Goal: Information Seeking & Learning: Understand process/instructions

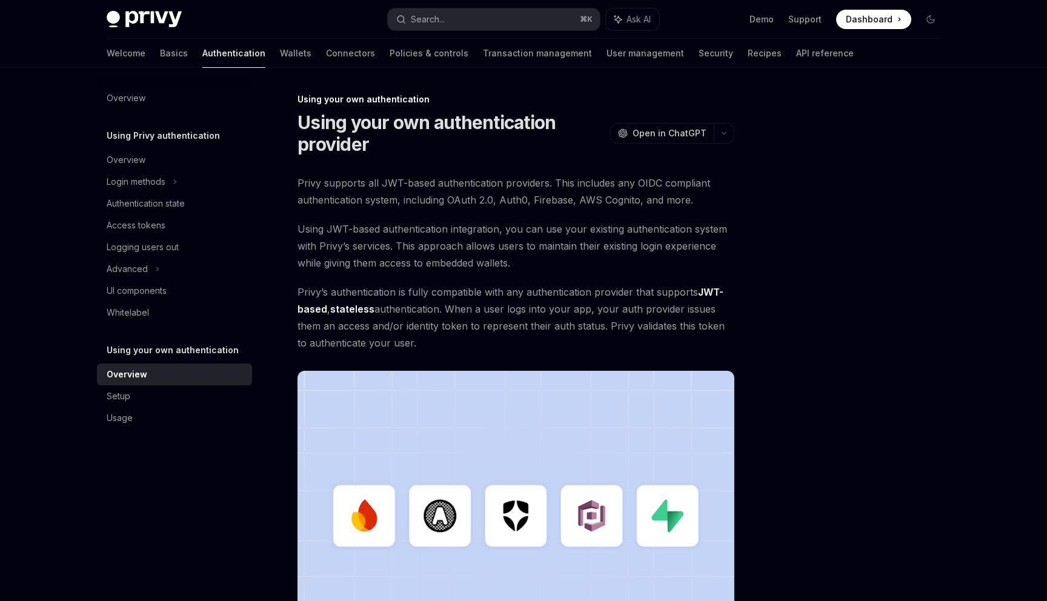
click at [555, 196] on span "Privy supports all JWT-based authentication providers. This includes any OIDC c…" at bounding box center [515, 191] width 437 height 34
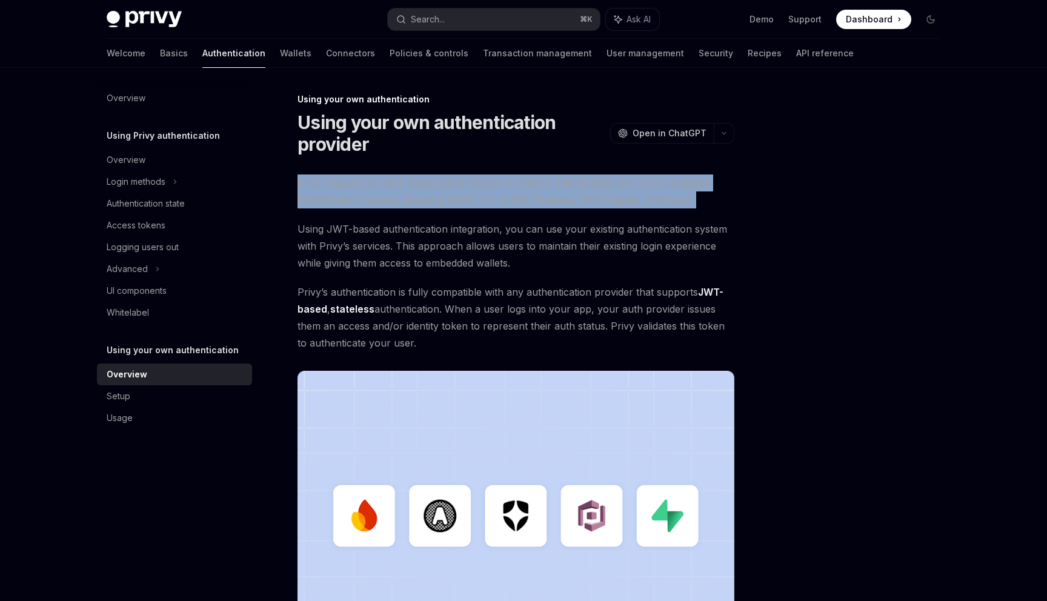
click at [555, 196] on span "Privy supports all JWT-based authentication providers. This includes any OIDC c…" at bounding box center [515, 191] width 437 height 34
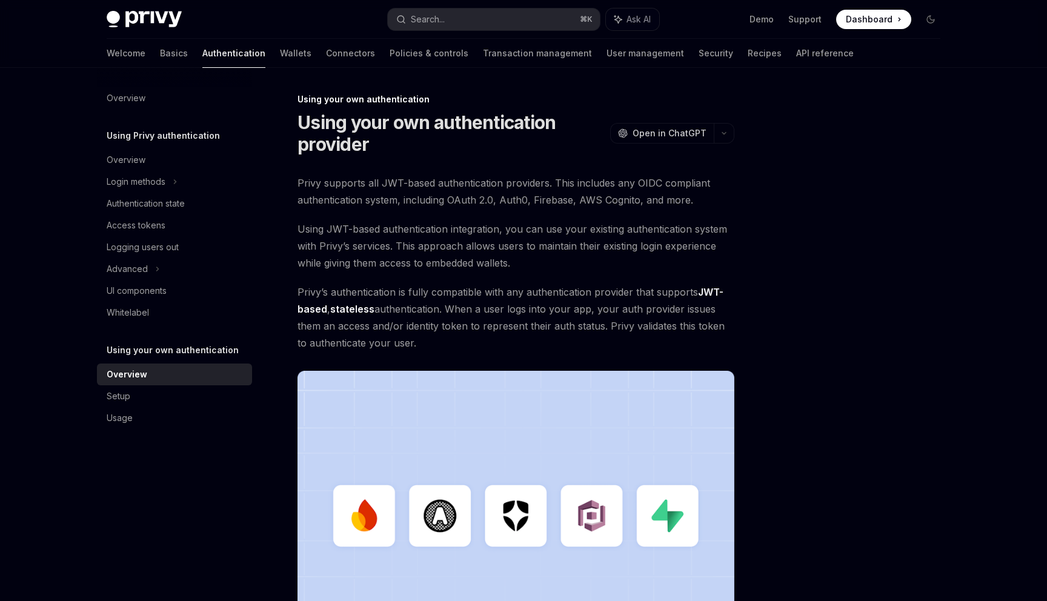
click at [540, 234] on span "Using JWT-based authentication integration, you can use your existing authentic…" at bounding box center [515, 245] width 437 height 51
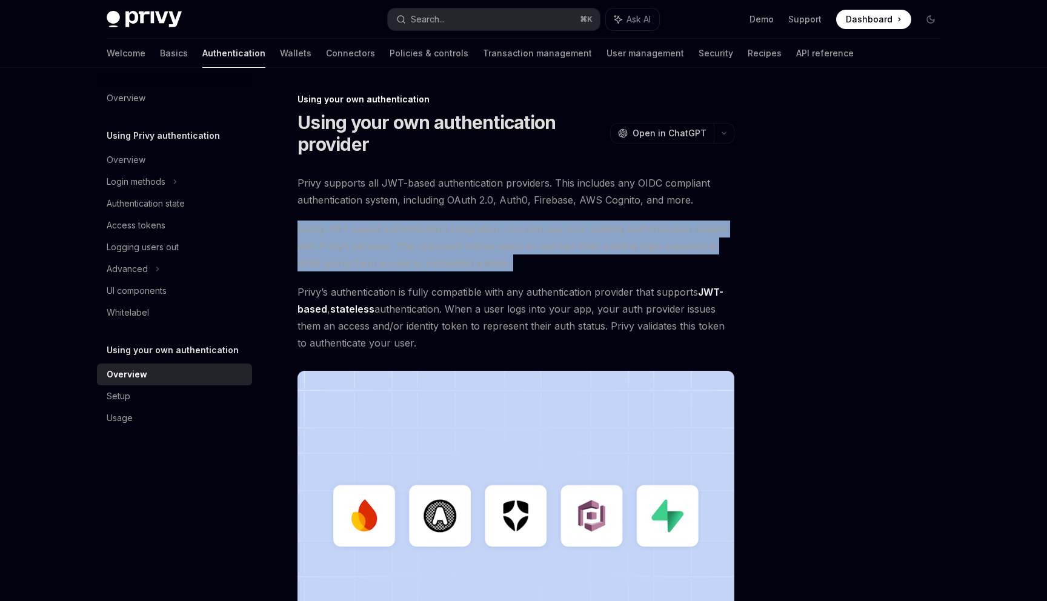
click at [540, 234] on span "Using JWT-based authentication integration, you can use your existing authentic…" at bounding box center [515, 245] width 437 height 51
click at [515, 257] on span "Using JWT-based authentication integration, you can use your existing authentic…" at bounding box center [515, 245] width 437 height 51
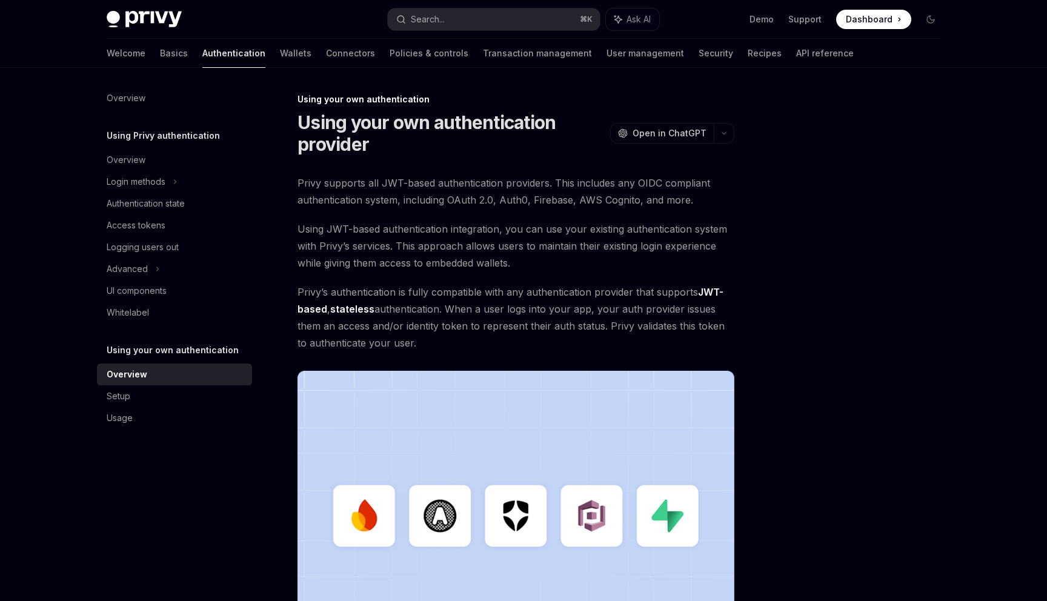
click at [515, 257] on span "Using JWT-based authentication integration, you can use your existing authentic…" at bounding box center [515, 245] width 437 height 51
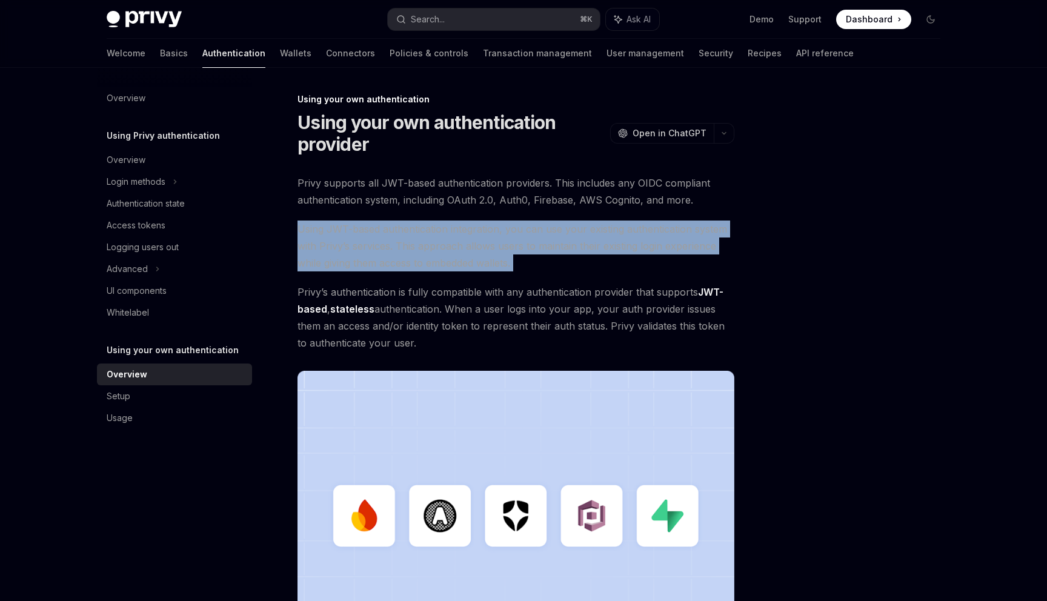
click at [515, 257] on span "Using JWT-based authentication integration, you can use your existing authentic…" at bounding box center [515, 245] width 437 height 51
click at [535, 245] on span "Using JWT-based authentication integration, you can use your existing authentic…" at bounding box center [515, 245] width 437 height 51
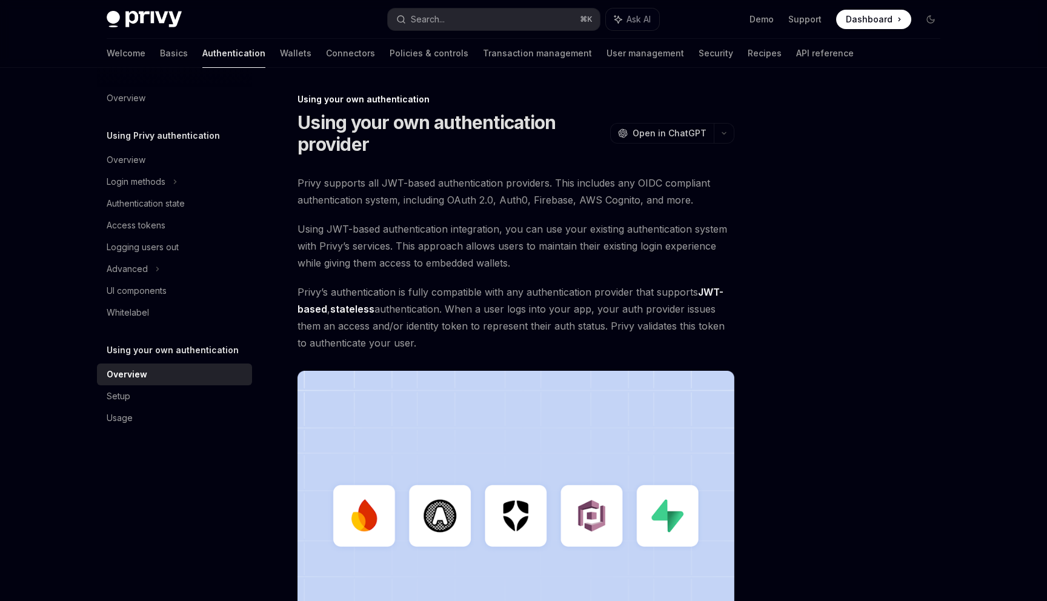
drag, startPoint x: 535, startPoint y: 244, endPoint x: 535, endPoint y: 339, distance: 94.5
click at [535, 338] on div "Privy supports all JWT-based authentication providers. This includes any OIDC c…" at bounding box center [515, 428] width 437 height 508
click at [535, 339] on span "Privy’s authentication is fully compatible with any authentication provider tha…" at bounding box center [515, 317] width 437 height 68
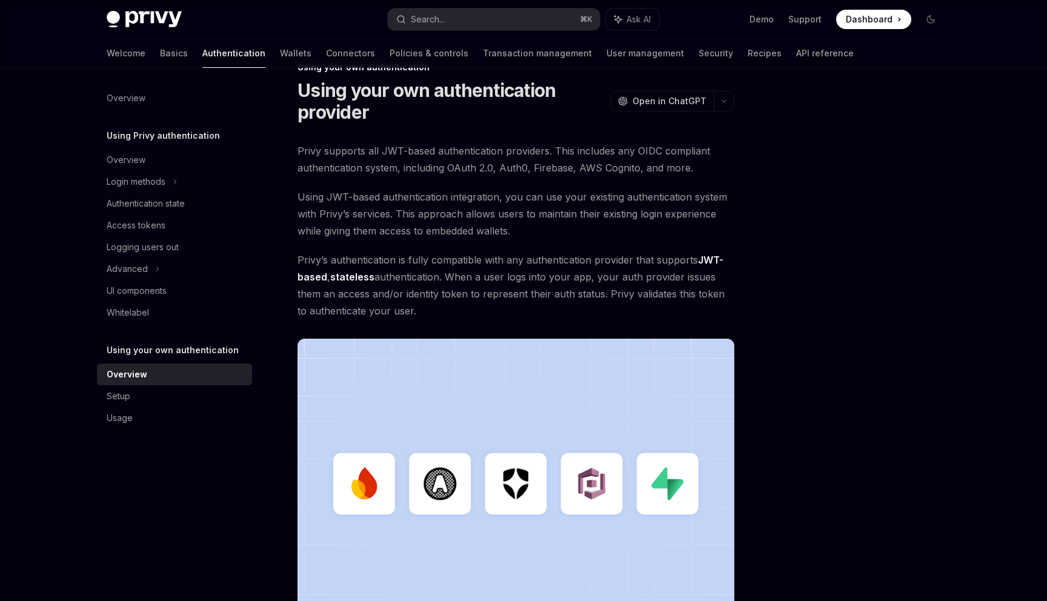
drag, startPoint x: 542, startPoint y: 274, endPoint x: 535, endPoint y: 317, distance: 43.5
click at [535, 317] on span "Privy’s authentication is fully compatible with any authentication provider tha…" at bounding box center [515, 285] width 437 height 68
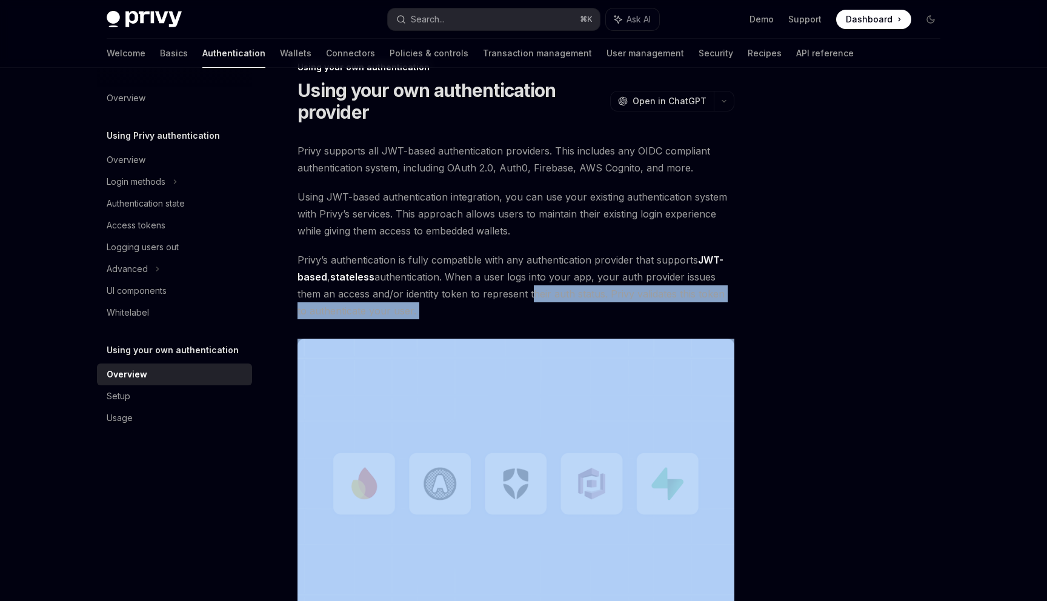
drag, startPoint x: 535, startPoint y: 317, endPoint x: 534, endPoint y: 286, distance: 30.9
click at [534, 286] on span "Privy’s authentication is fully compatible with any authentication provider tha…" at bounding box center [515, 285] width 437 height 68
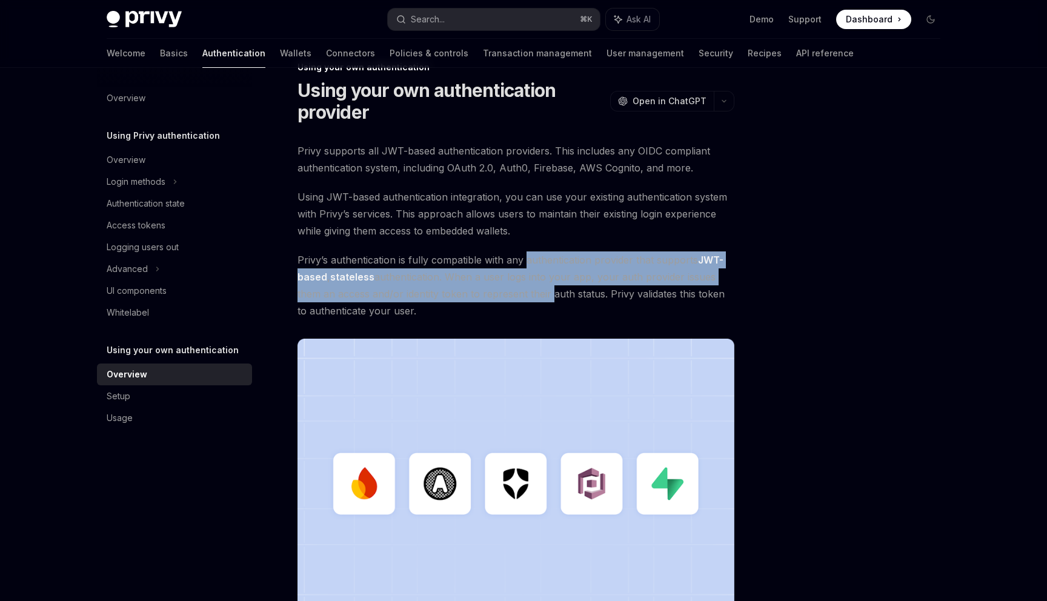
drag, startPoint x: 534, startPoint y: 286, endPoint x: 527, endPoint y: 259, distance: 27.6
click at [527, 259] on span "Privy’s authentication is fully compatible with any authentication provider tha…" at bounding box center [515, 285] width 437 height 68
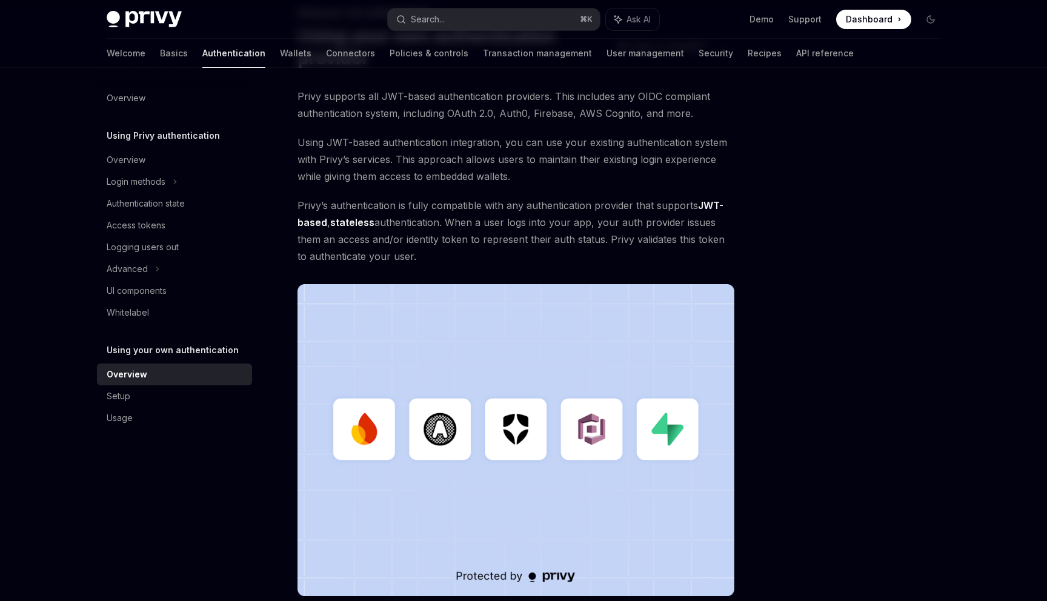
scroll to position [0, 0]
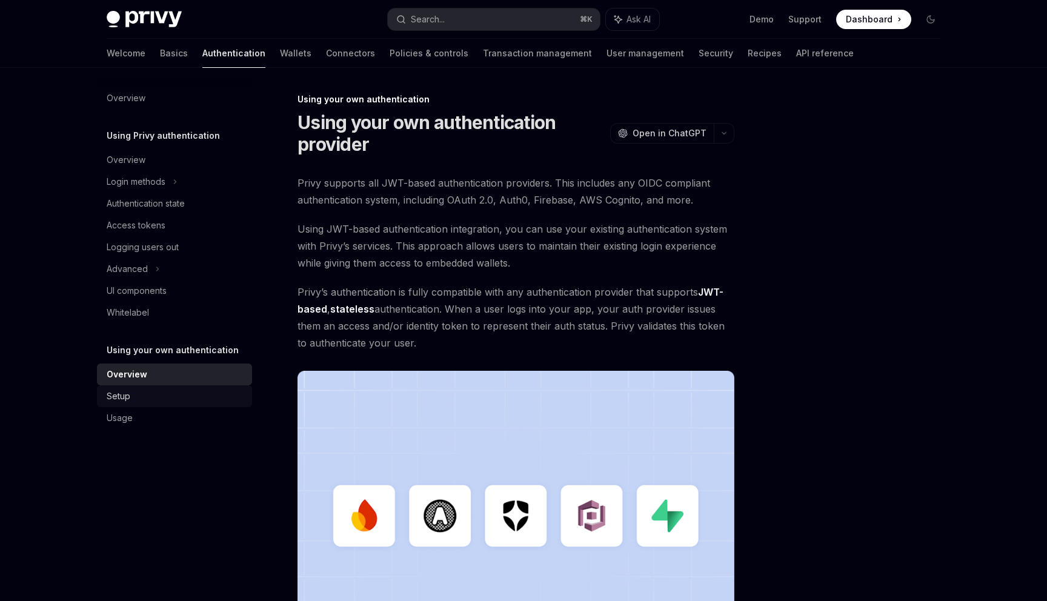
click at [207, 397] on div "Setup" at bounding box center [176, 396] width 138 height 15
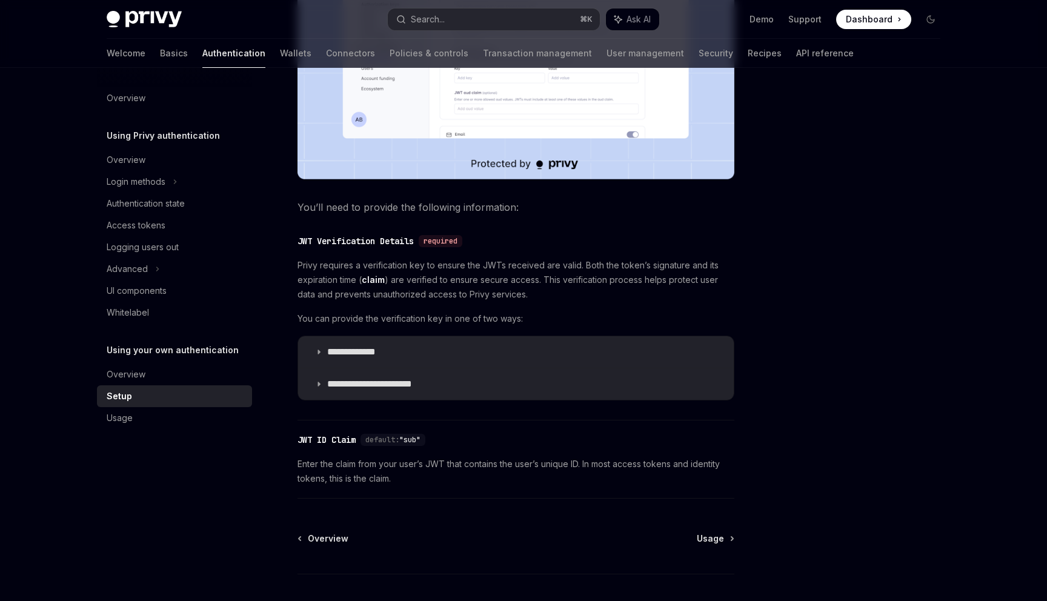
scroll to position [457, 0]
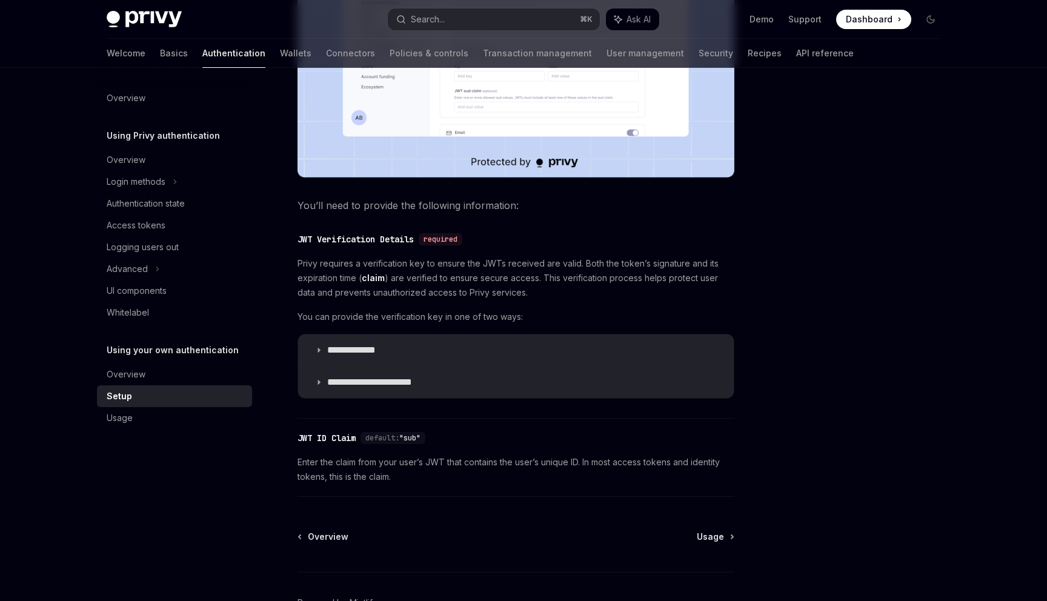
drag, startPoint x: 408, startPoint y: 264, endPoint x: 419, endPoint y: 287, distance: 25.5
click at [419, 287] on span "Privy requires a verification key to ensure the JWTs received are valid. Both t…" at bounding box center [515, 278] width 437 height 44
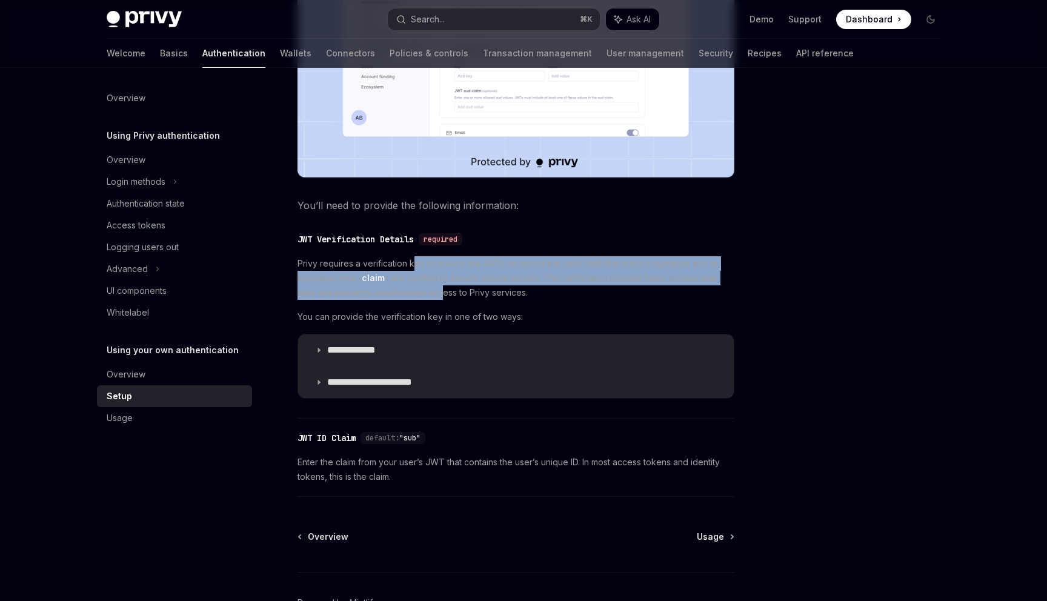
drag, startPoint x: 419, startPoint y: 287, endPoint x: 415, endPoint y: 256, distance: 30.6
click at [415, 256] on span "Privy requires a verification key to ensure the JWTs received are valid. Both t…" at bounding box center [515, 278] width 437 height 44
drag, startPoint x: 415, startPoint y: 256, endPoint x: 426, endPoint y: 295, distance: 40.4
click at [426, 295] on span "Privy requires a verification key to ensure the JWTs received are valid. Both t…" at bounding box center [515, 278] width 437 height 44
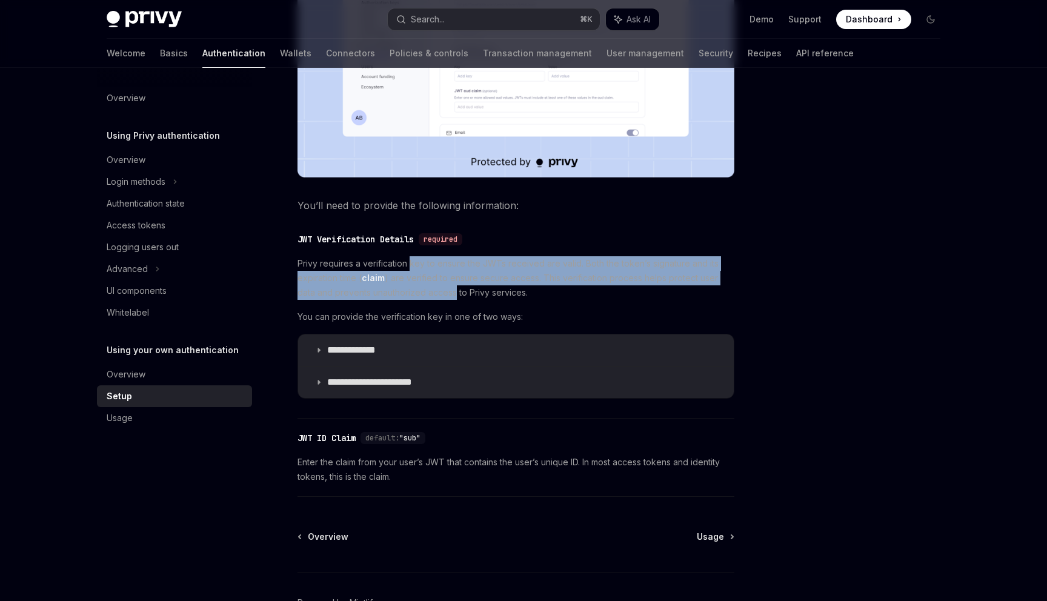
click at [426, 295] on span "Privy requires a verification key to ensure the JWTs received are valid. Both t…" at bounding box center [515, 278] width 437 height 44
drag, startPoint x: 426, startPoint y: 295, endPoint x: 421, endPoint y: 268, distance: 27.2
click at [421, 268] on span "Privy requires a verification key to ensure the JWTs received are valid. Both t…" at bounding box center [515, 278] width 437 height 44
drag, startPoint x: 421, startPoint y: 268, endPoint x: 429, endPoint y: 297, distance: 30.1
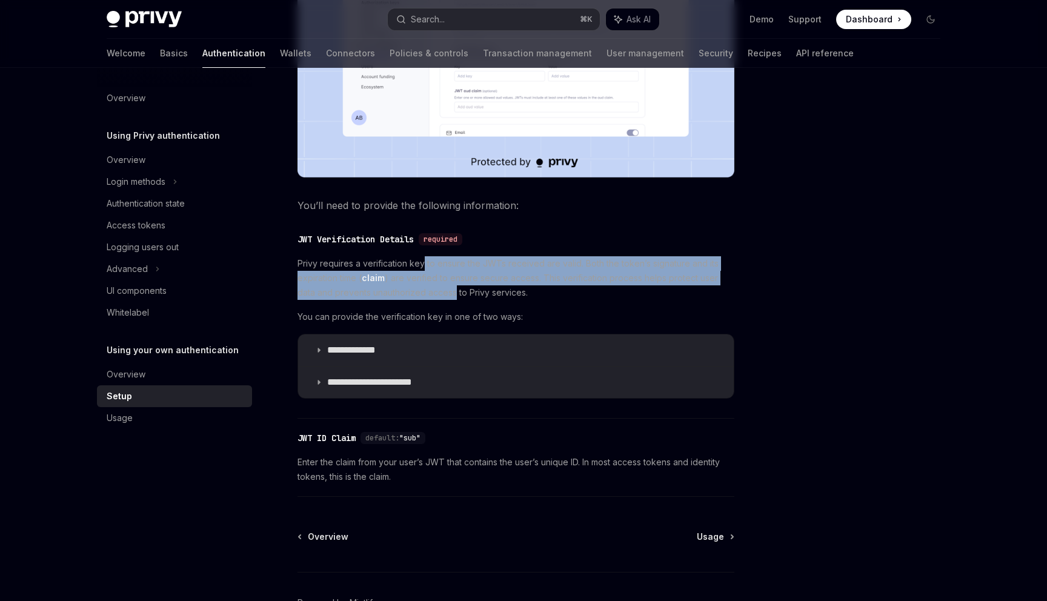
click at [429, 297] on span "Privy requires a verification key to ensure the JWTs received are valid. Both t…" at bounding box center [515, 278] width 437 height 44
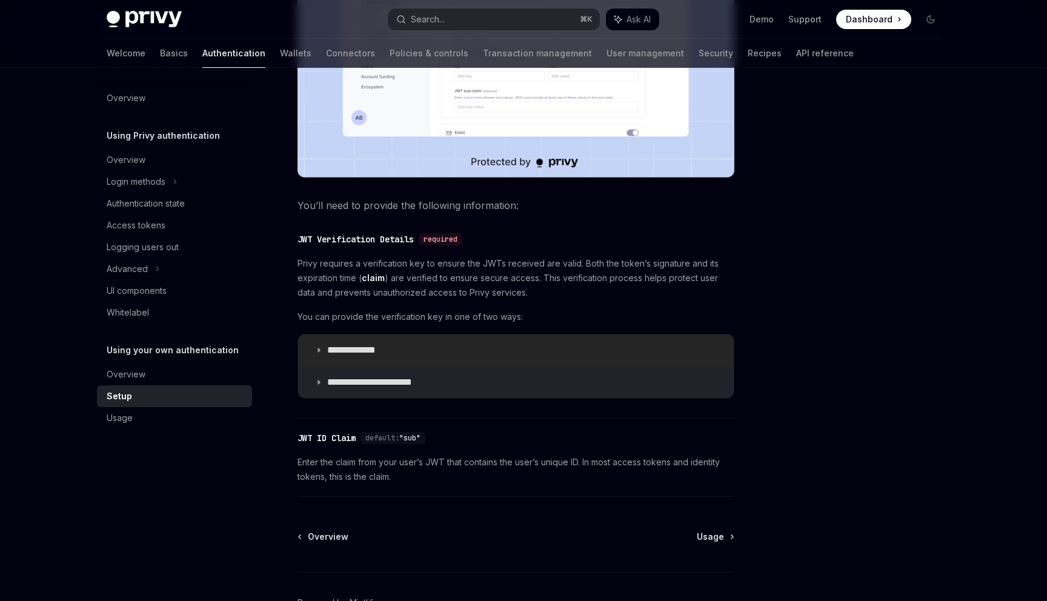
click at [425, 343] on summary "**********" at bounding box center [516, 349] width 436 height 31
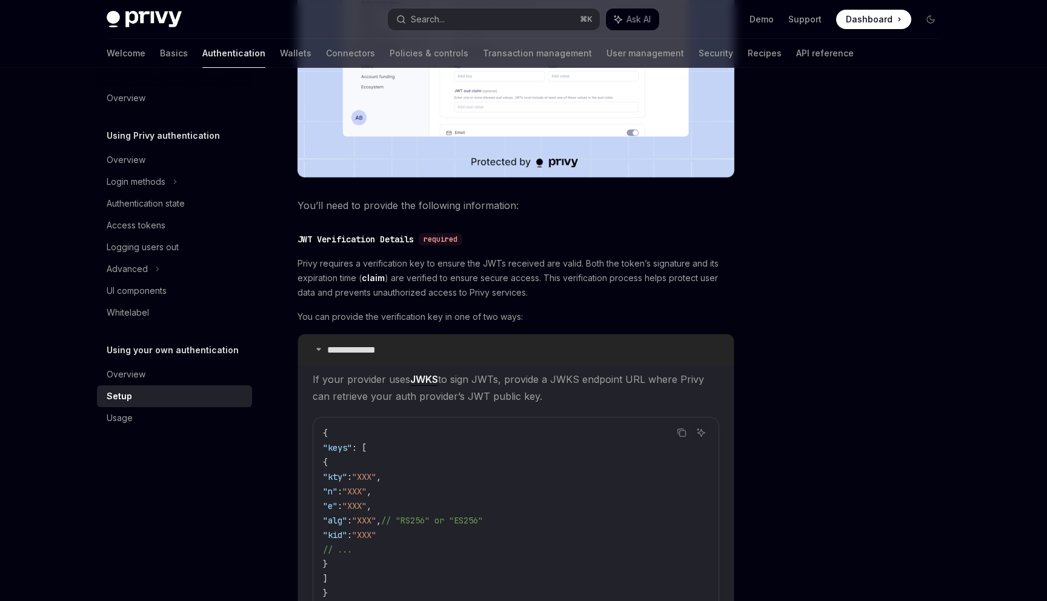
click at [423, 348] on summary "**********" at bounding box center [516, 349] width 436 height 31
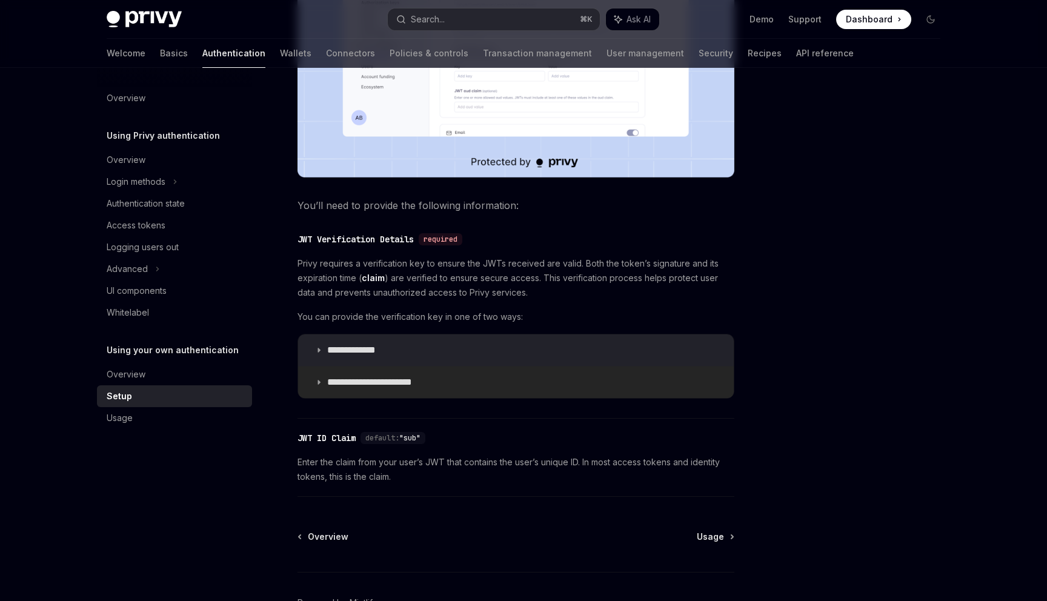
click at [434, 385] on summary "**********" at bounding box center [516, 381] width 436 height 31
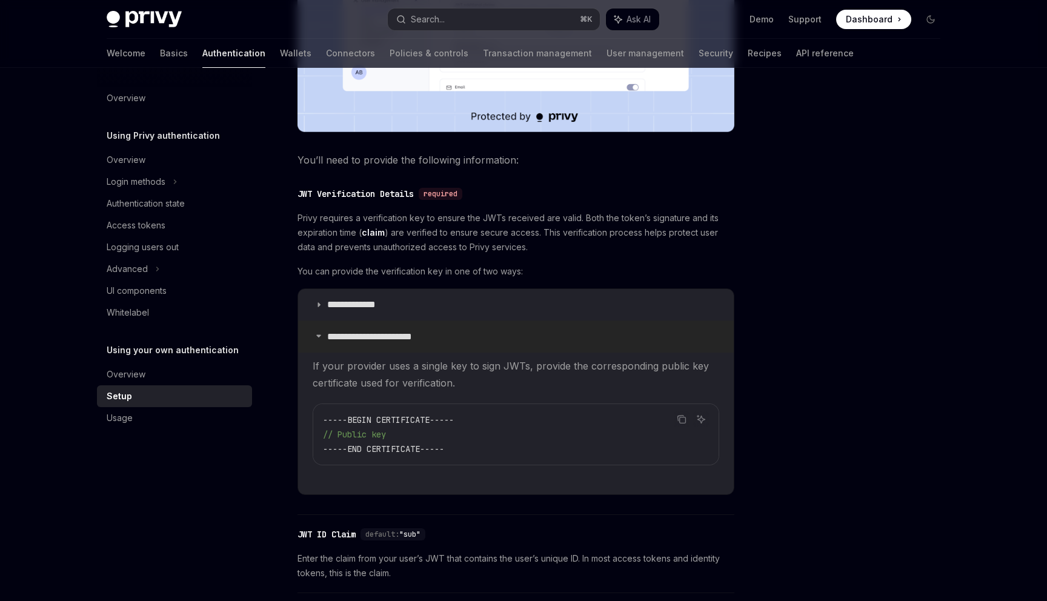
scroll to position [505, 0]
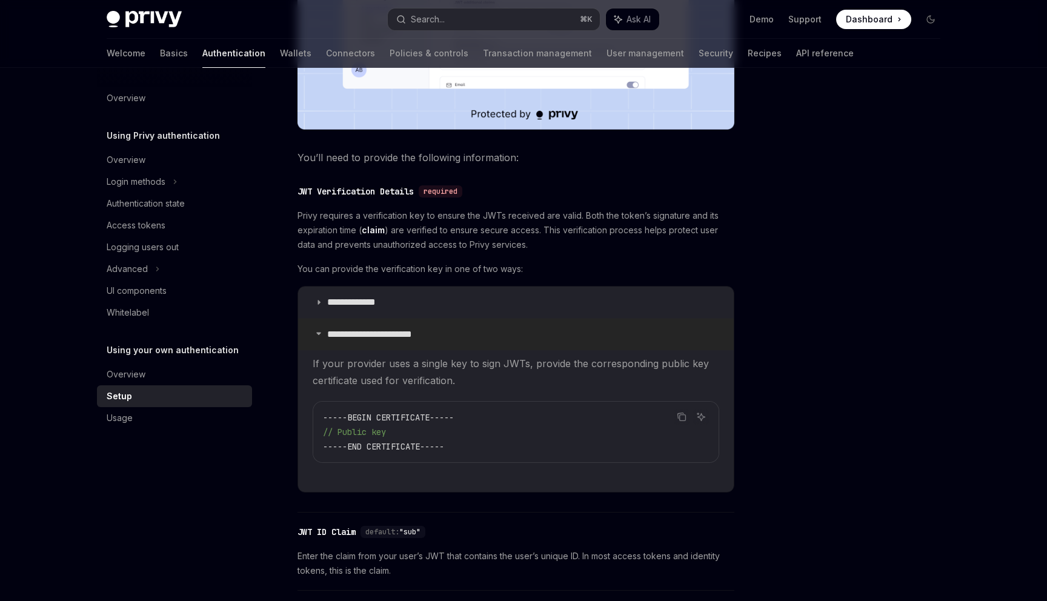
click at [454, 339] on summary "**********" at bounding box center [516, 334] width 436 height 31
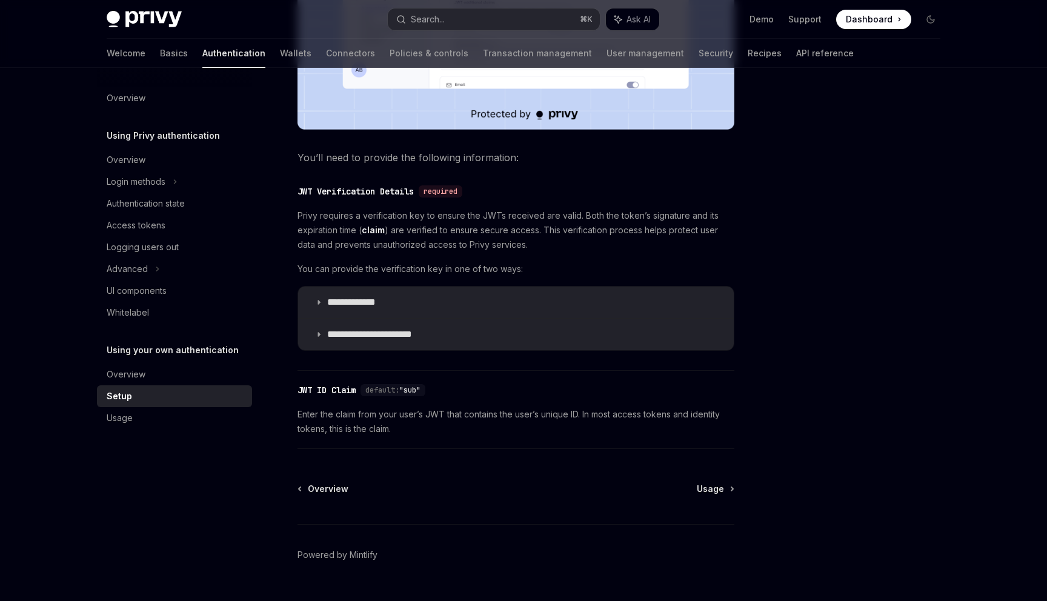
click at [717, 497] on div "Overview Usage Powered by [PERSON_NAME]" at bounding box center [515, 556] width 437 height 146
click at [714, 490] on span "Usage" at bounding box center [710, 489] width 27 height 12
type textarea "*"
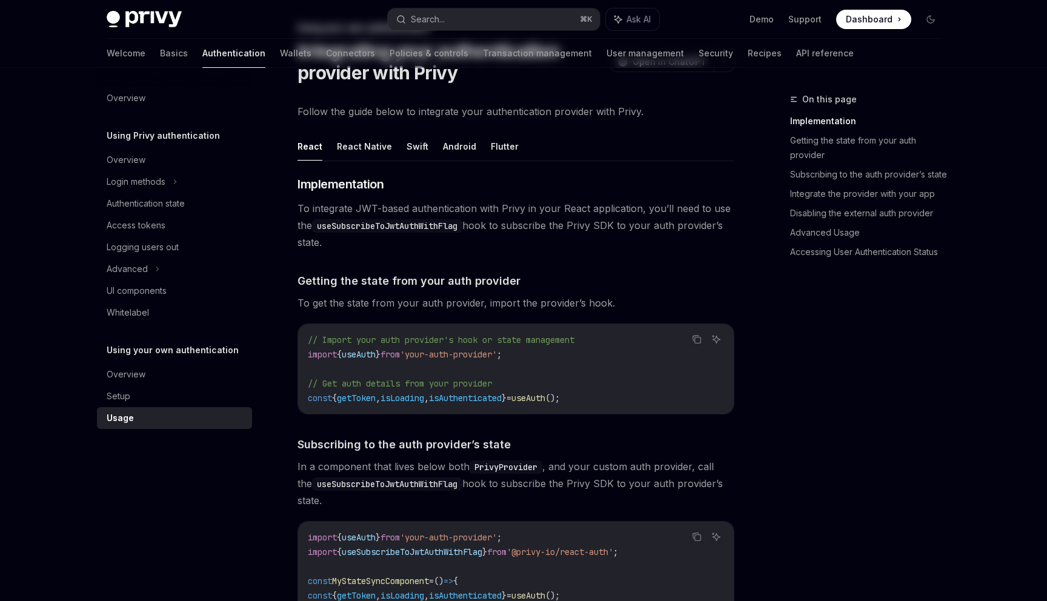
scroll to position [76, 0]
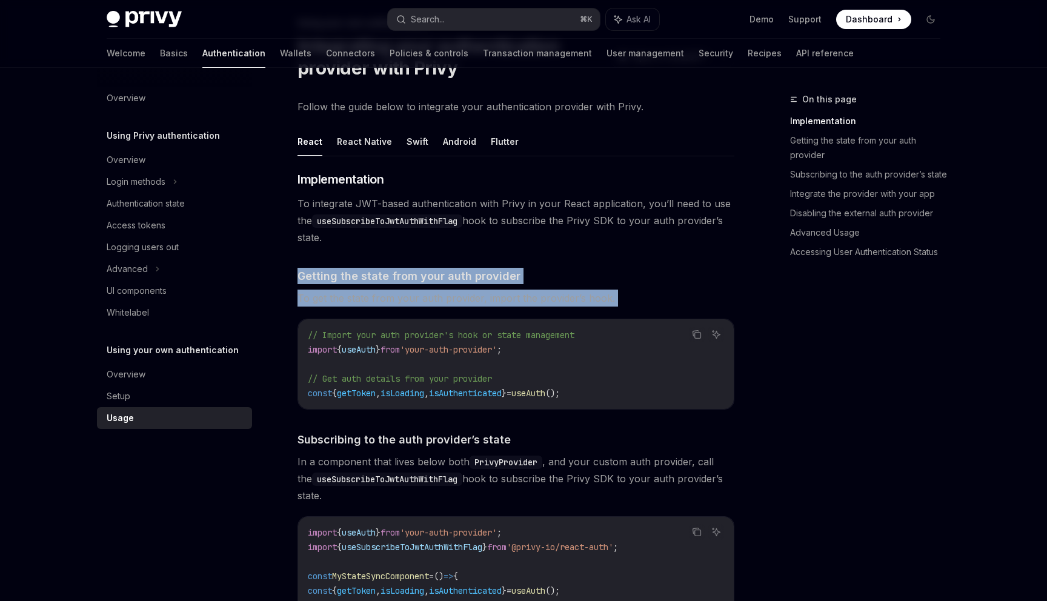
drag, startPoint x: 479, startPoint y: 256, endPoint x: 503, endPoint y: 308, distance: 57.7
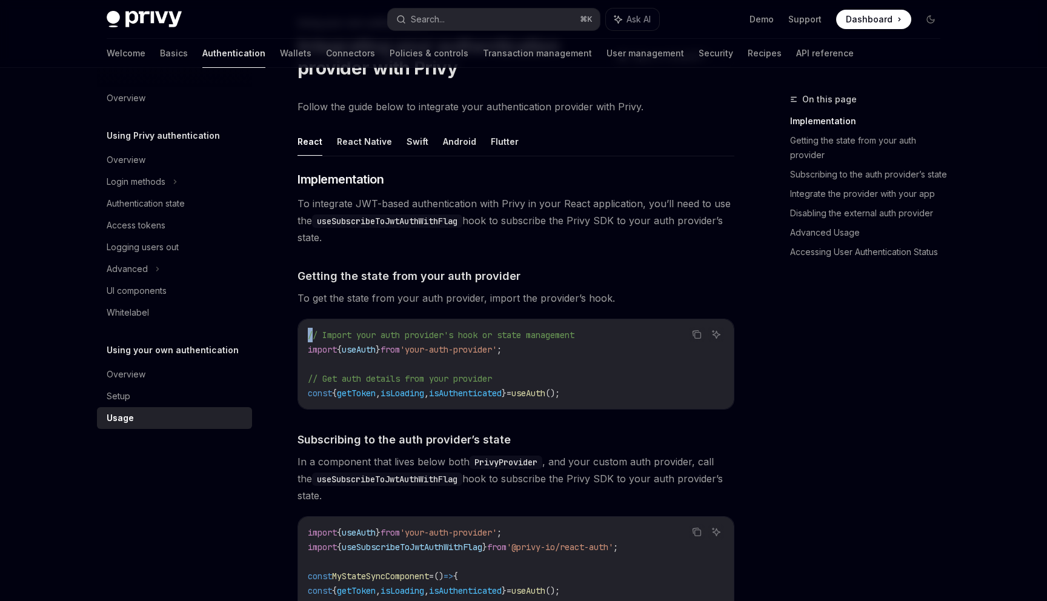
click at [511, 299] on span "To get the state from your auth provider, import the provider’s hook." at bounding box center [515, 298] width 437 height 17
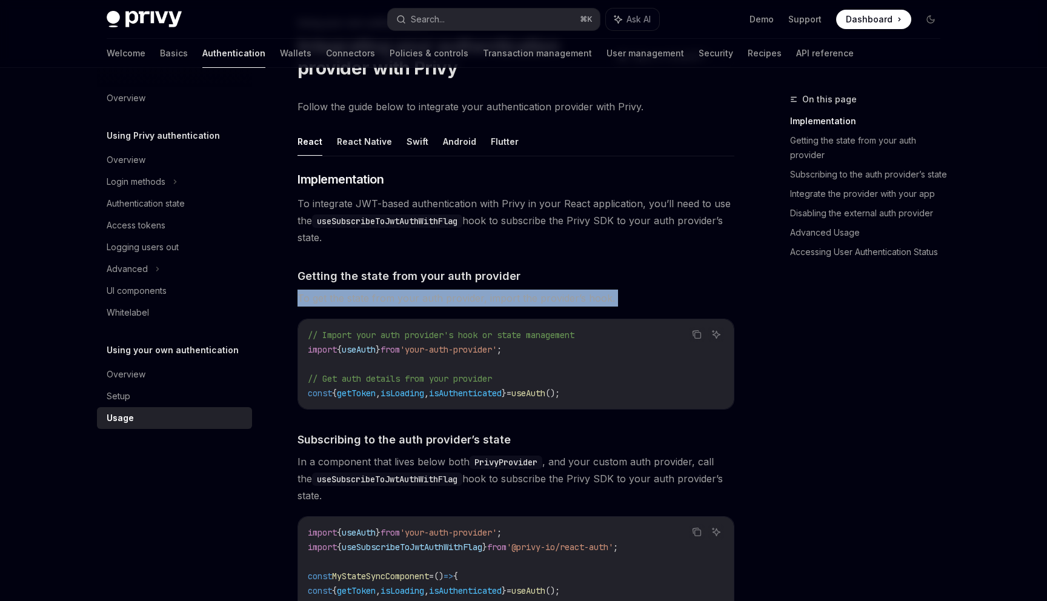
click at [511, 299] on span "To get the state from your auth provider, import the provider’s hook." at bounding box center [515, 298] width 437 height 17
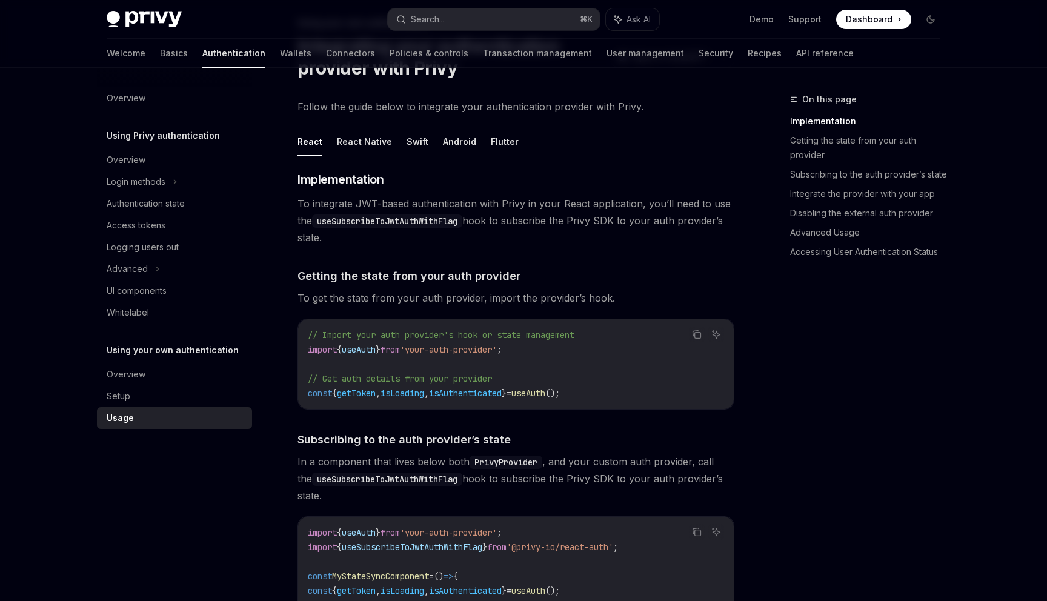
click at [531, 296] on span "To get the state from your auth provider, import the provider’s hook." at bounding box center [515, 298] width 437 height 17
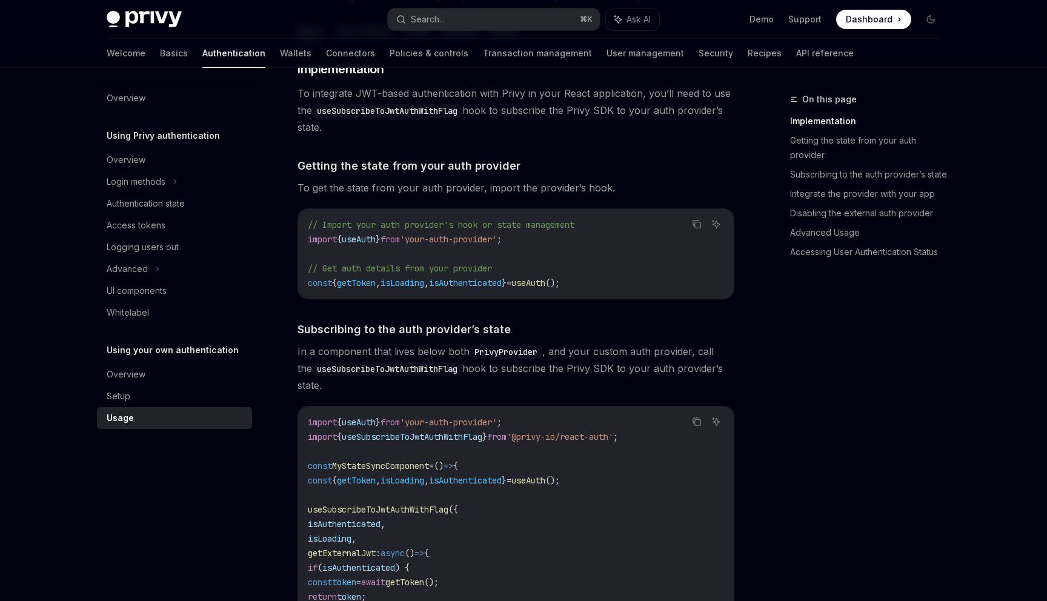
scroll to position [201, 0]
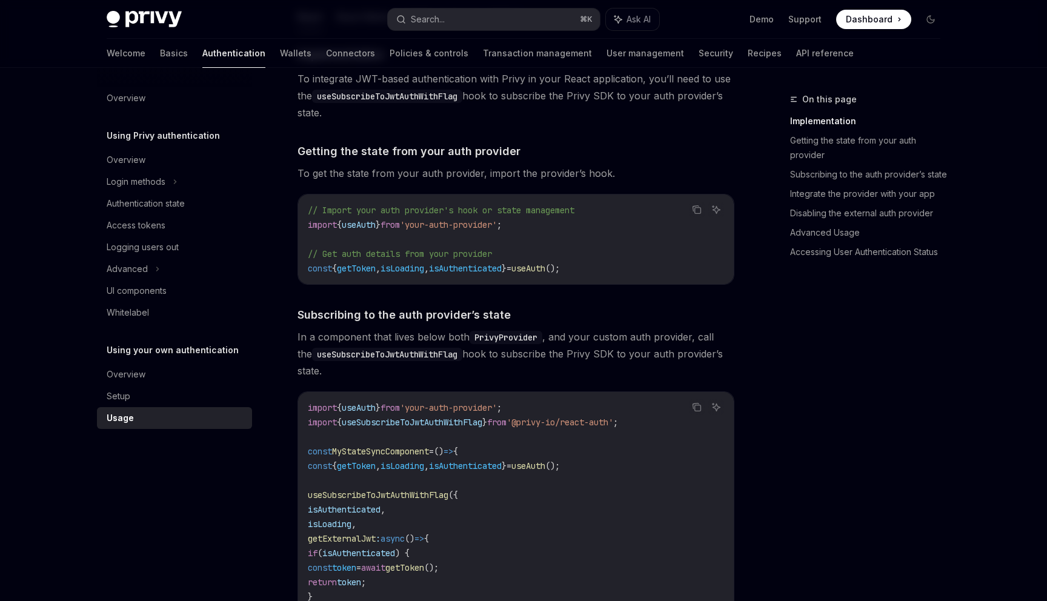
drag, startPoint x: 540, startPoint y: 317, endPoint x: 555, endPoint y: 370, distance: 54.8
click at [555, 370] on span "In a component that lives below both PrivyProvider , and your custom auth provi…" at bounding box center [515, 353] width 437 height 51
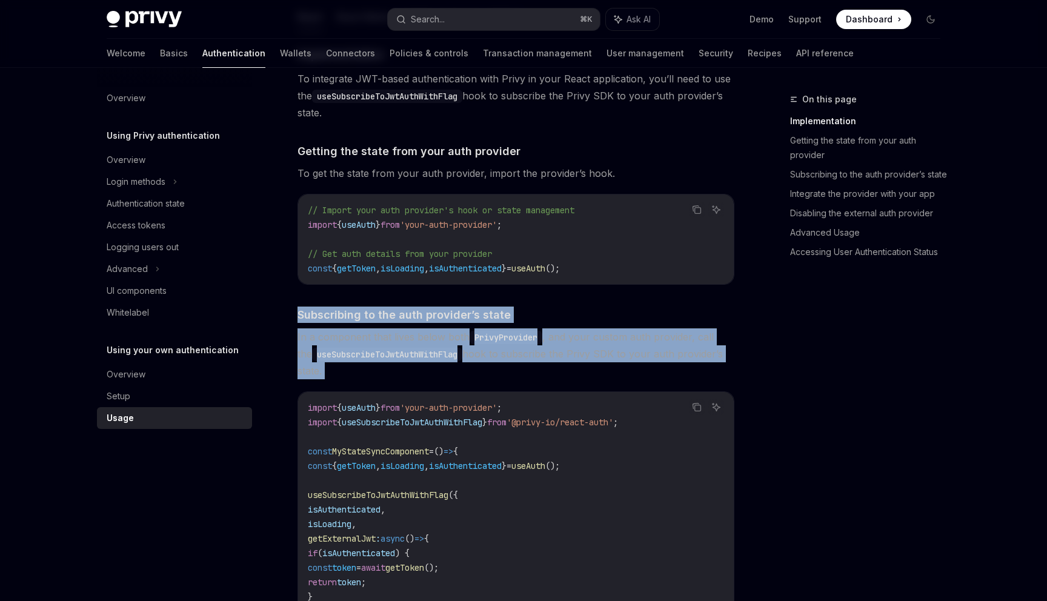
drag, startPoint x: 555, startPoint y: 370, endPoint x: 555, endPoint y: 302, distance: 68.5
drag, startPoint x: 555, startPoint y: 302, endPoint x: 557, endPoint y: 366, distance: 64.8
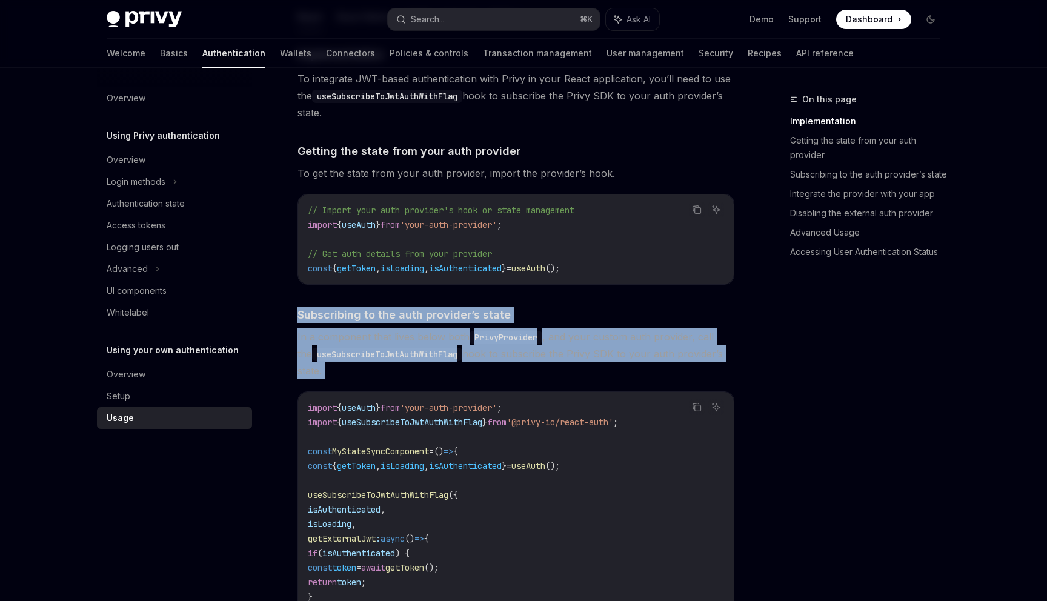
click at [557, 366] on span "In a component that lives below both PrivyProvider , and your custom auth provi…" at bounding box center [515, 353] width 437 height 51
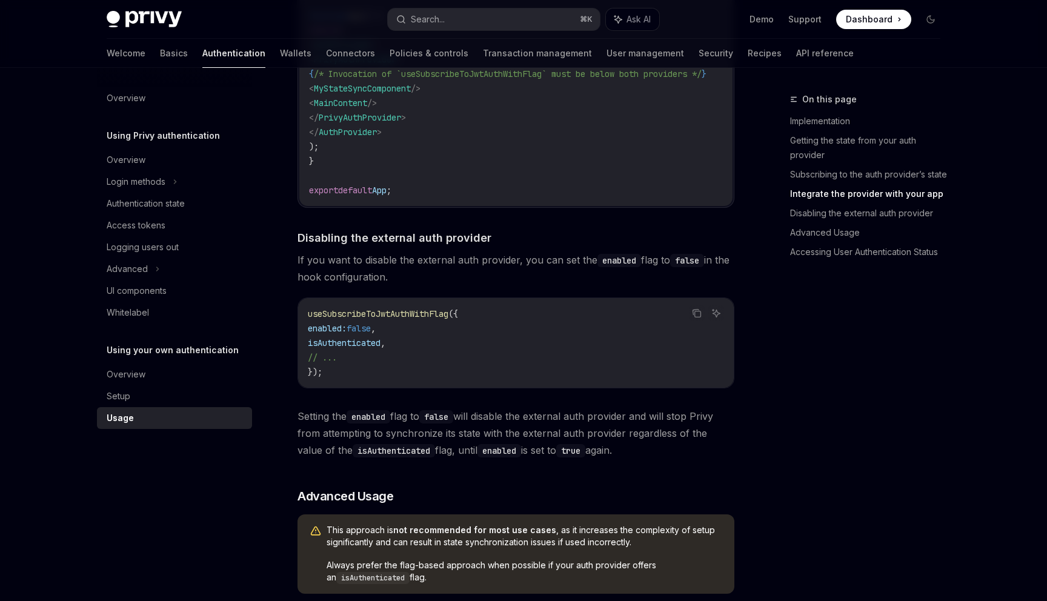
scroll to position [1113, 0]
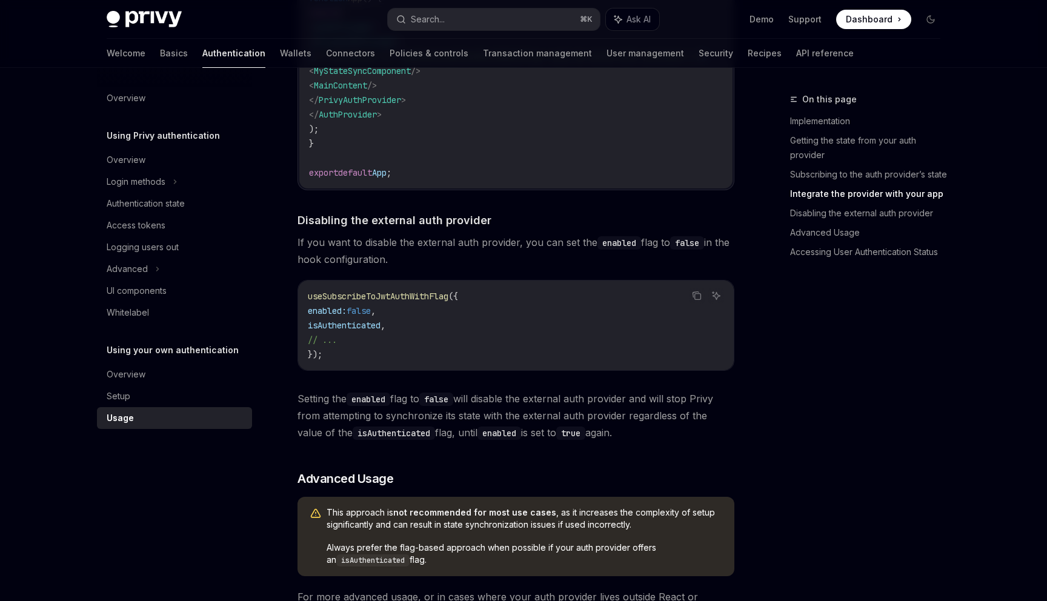
drag, startPoint x: 451, startPoint y: 211, endPoint x: 471, endPoint y: 271, distance: 63.2
click at [471, 271] on div "​ Implementation To integrate JWT-based authentication with Privy in your React…" at bounding box center [515, 462] width 437 height 2656
click at [471, 268] on span "If you want to disable the external auth provider, you can set the enabled flag…" at bounding box center [515, 251] width 437 height 34
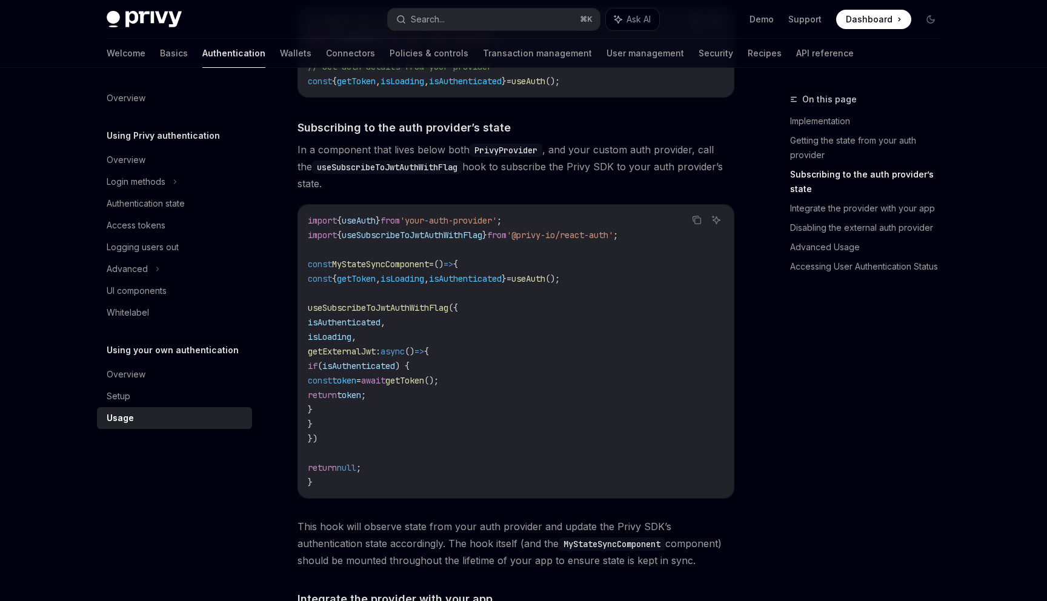
scroll to position [0, 0]
